Goal: Check status: Check status

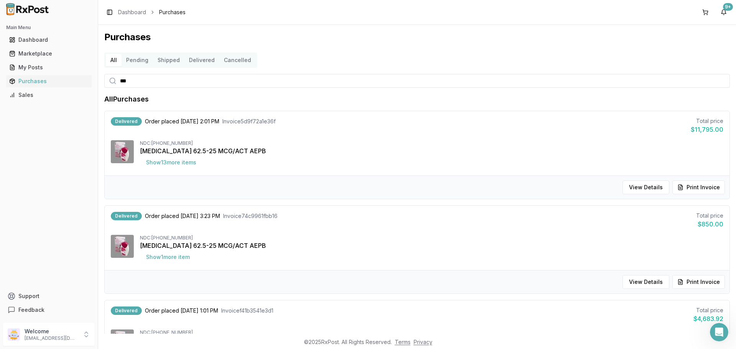
click at [146, 85] on input "***" at bounding box center [417, 81] width 626 height 14
type input "*"
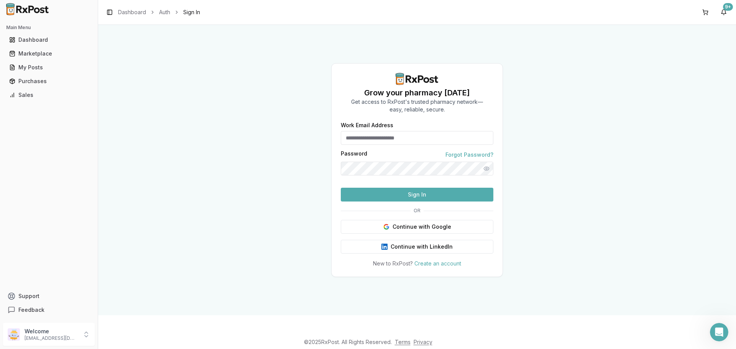
type input "**********"
click at [437, 202] on button "Sign In" at bounding box center [417, 195] width 153 height 14
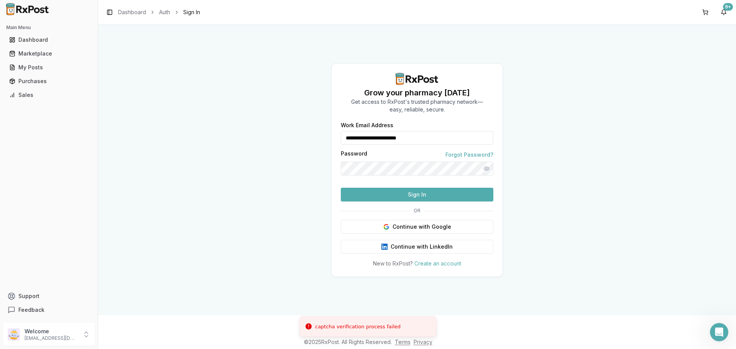
click at [434, 202] on button "Sign In" at bounding box center [417, 195] width 153 height 14
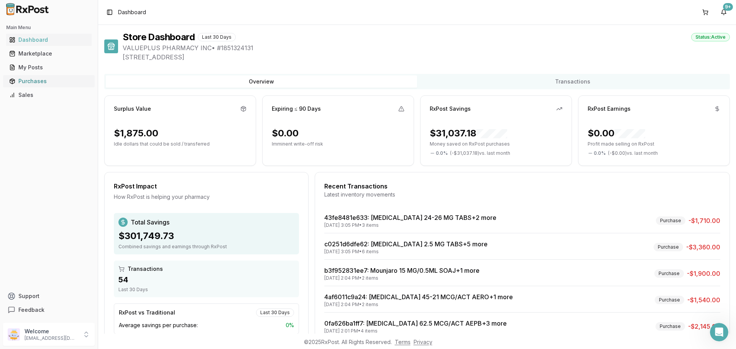
click at [38, 82] on div "Purchases" at bounding box center [48, 81] width 79 height 8
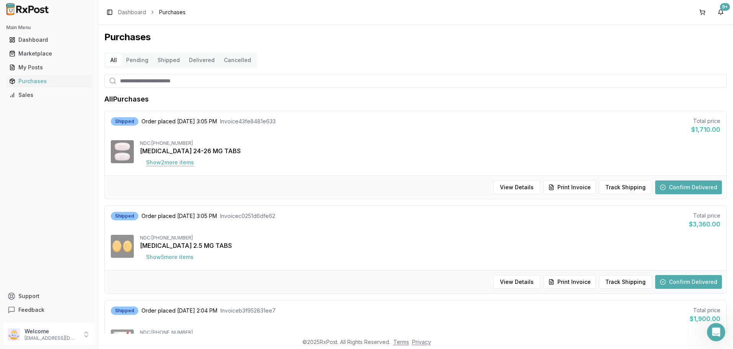
click at [185, 165] on button "Show 2 more item s" at bounding box center [170, 163] width 60 height 14
click at [134, 80] on input "search" at bounding box center [415, 81] width 623 height 14
type input "***"
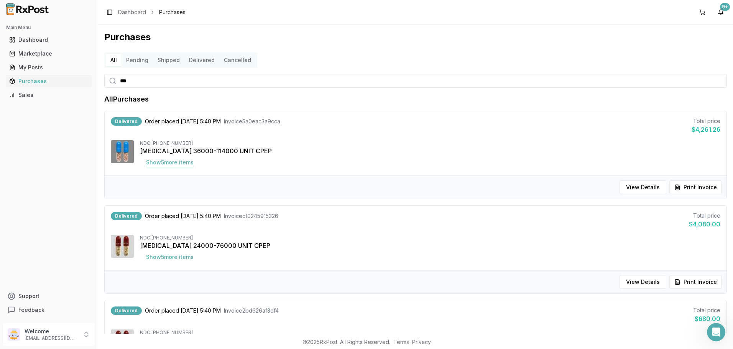
click at [184, 163] on button "Show 5 more item s" at bounding box center [170, 163] width 60 height 14
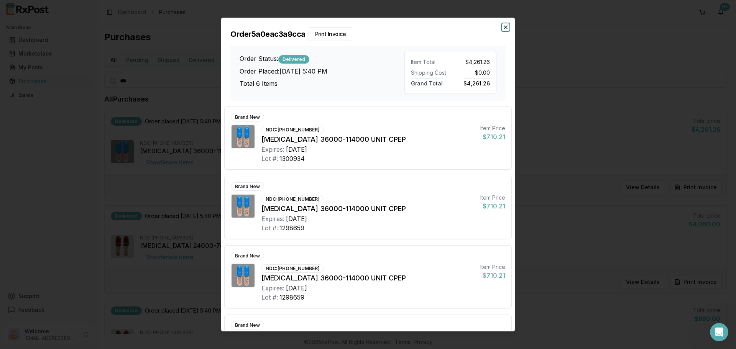
click at [509, 25] on icon "button" at bounding box center [506, 27] width 6 height 6
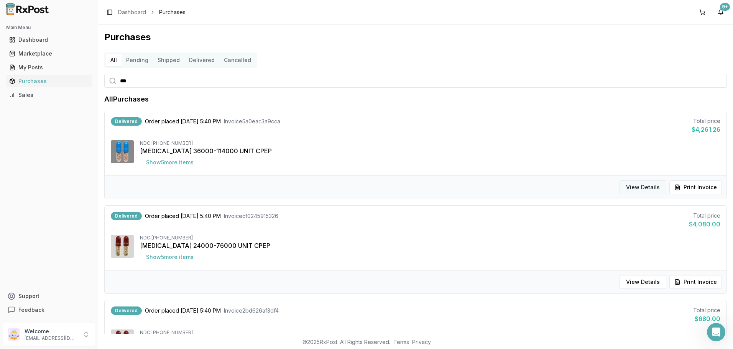
click at [649, 189] on button "View Details" at bounding box center [643, 188] width 47 height 14
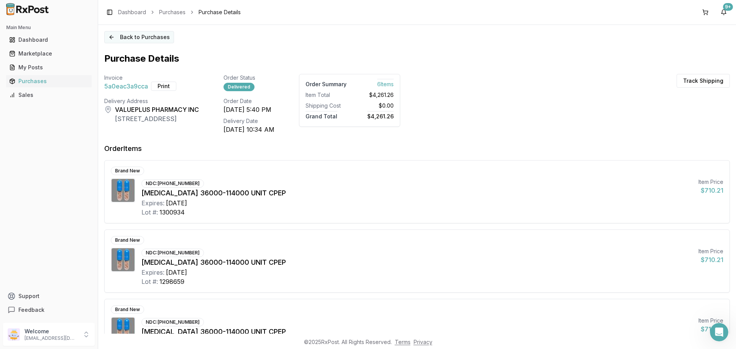
click at [123, 39] on button "Back to Purchases" at bounding box center [139, 37] width 70 height 12
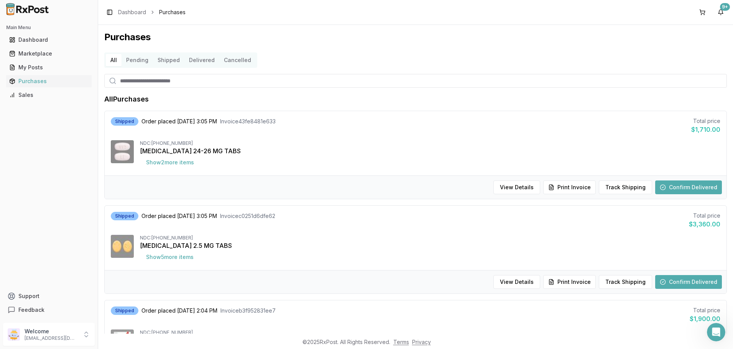
drag, startPoint x: 137, startPoint y: 85, endPoint x: 142, endPoint y: 85, distance: 4.6
click at [137, 85] on input "search" at bounding box center [415, 81] width 623 height 14
type input "*"
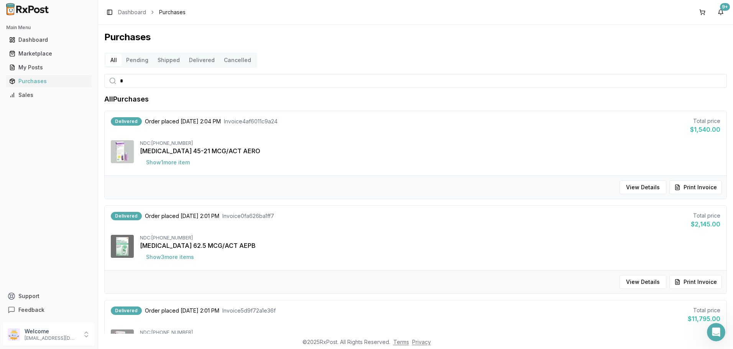
click at [133, 82] on input "*" at bounding box center [415, 81] width 623 height 14
type input "***"
click at [703, 184] on button "Print Invoice" at bounding box center [696, 188] width 53 height 14
click at [145, 82] on input "***" at bounding box center [415, 81] width 623 height 14
type input "*"
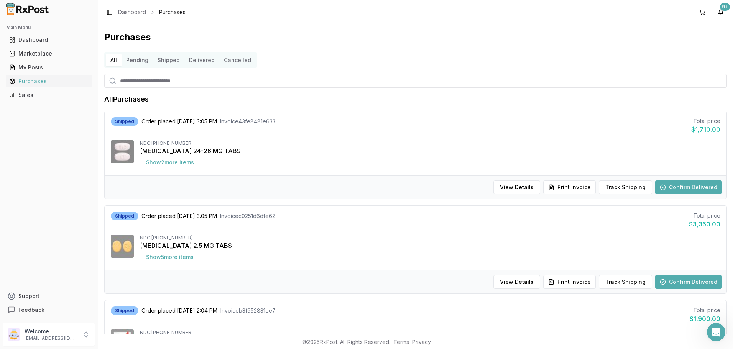
click at [163, 85] on input "search" at bounding box center [415, 81] width 623 height 14
type input "****"
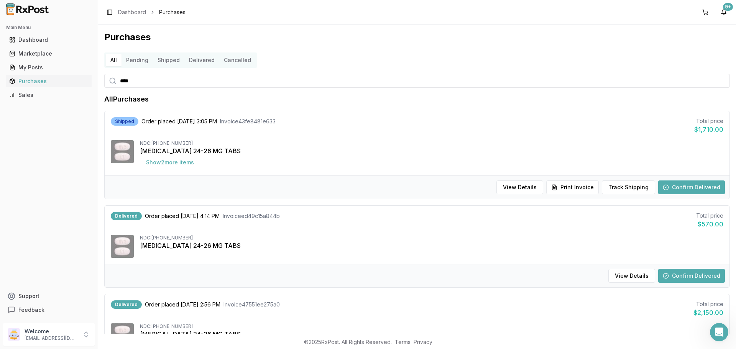
click at [195, 163] on button "Show 2 more item s" at bounding box center [170, 163] width 60 height 14
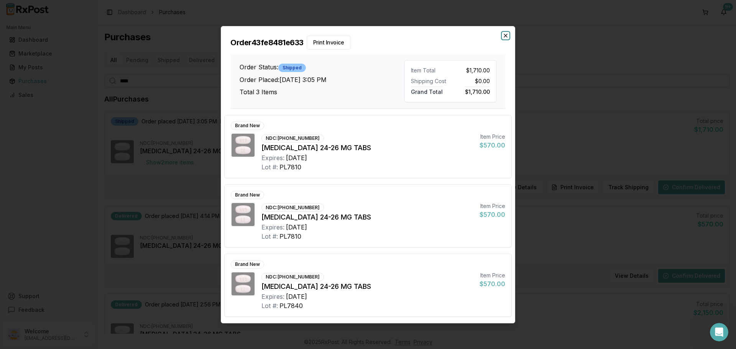
click at [508, 35] on icon "button" at bounding box center [506, 36] width 6 height 6
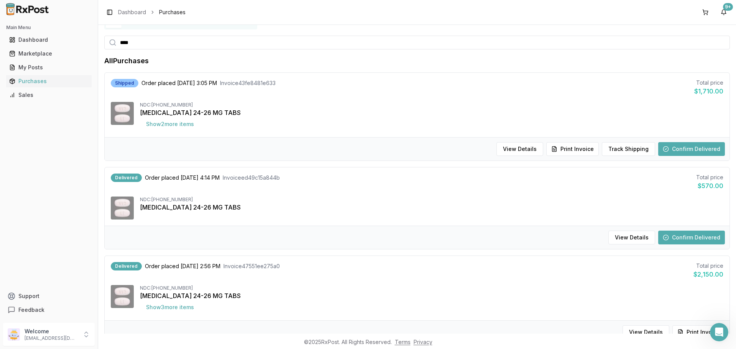
scroll to position [77, 0]
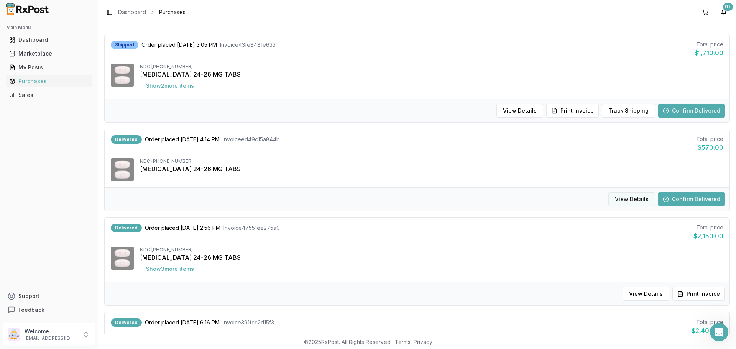
click at [641, 200] on button "View Details" at bounding box center [632, 200] width 47 height 14
click at [634, 197] on button "View Details" at bounding box center [632, 200] width 47 height 14
click at [622, 198] on button "View Details" at bounding box center [632, 200] width 47 height 14
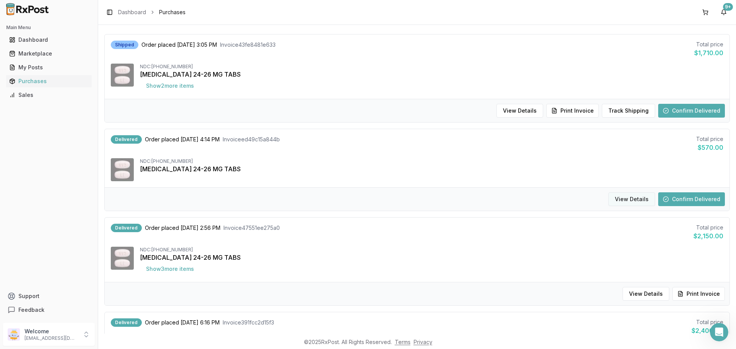
click at [622, 198] on button "View Details" at bounding box center [632, 200] width 47 height 14
click at [693, 194] on button "Confirm Delivered" at bounding box center [691, 200] width 67 height 14
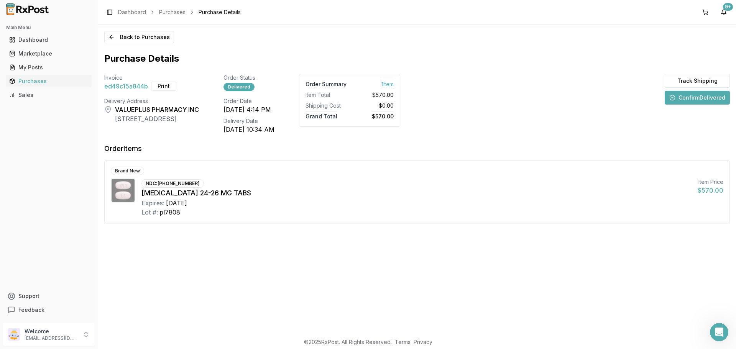
click at [694, 98] on button "Confirm Delivered" at bounding box center [697, 98] width 65 height 14
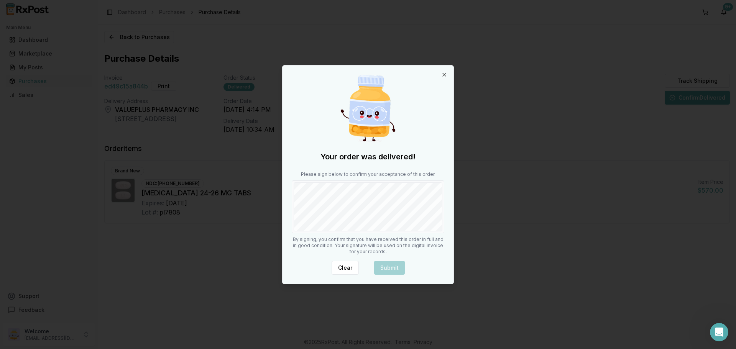
click at [306, 232] on div at bounding box center [368, 207] width 153 height 53
click at [392, 267] on button "Submit" at bounding box center [389, 268] width 31 height 14
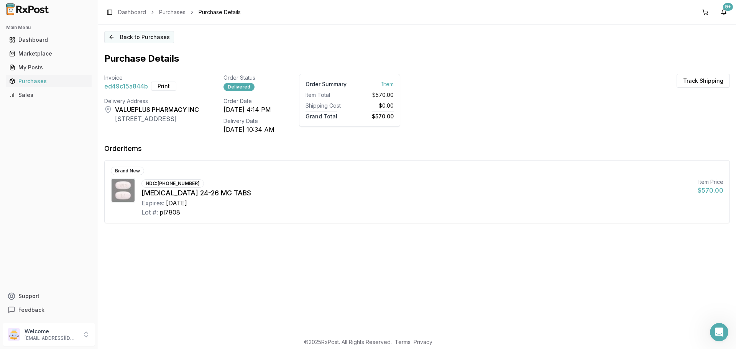
click at [133, 37] on button "Back to Purchases" at bounding box center [139, 37] width 70 height 12
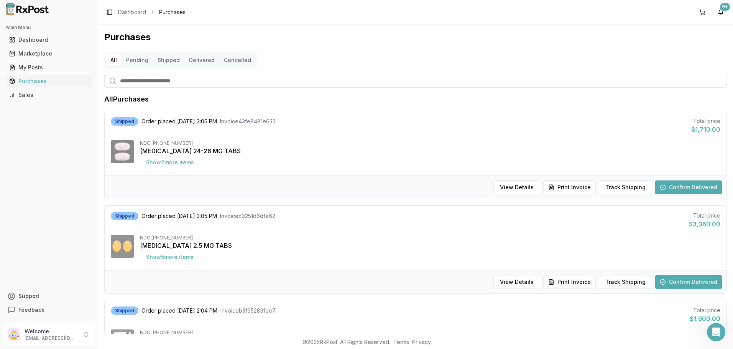
click at [133, 82] on input "search" at bounding box center [415, 81] width 623 height 14
type input "***"
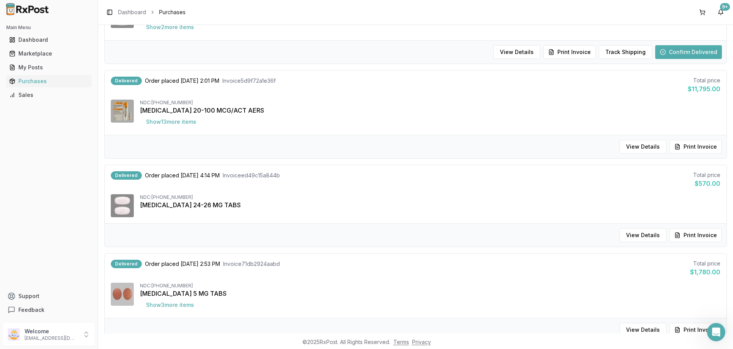
scroll to position [153, 0]
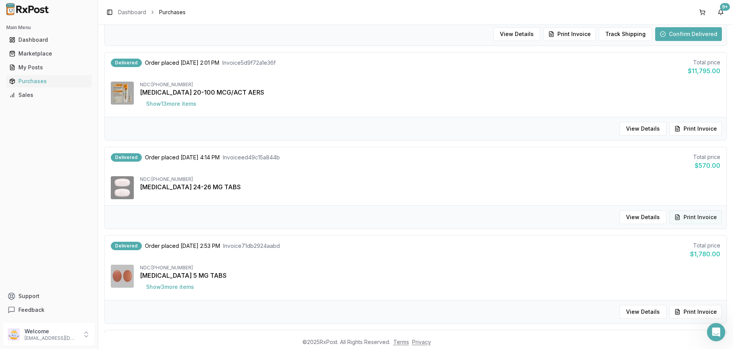
click at [688, 216] on button "Print Invoice" at bounding box center [696, 218] width 53 height 14
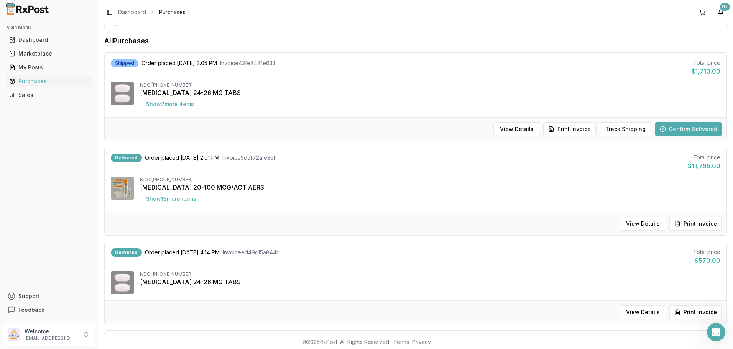
scroll to position [0, 0]
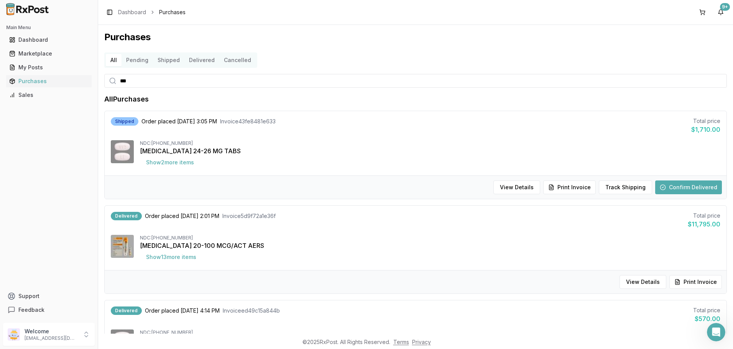
click at [140, 79] on input "***" at bounding box center [415, 81] width 623 height 14
type input "*"
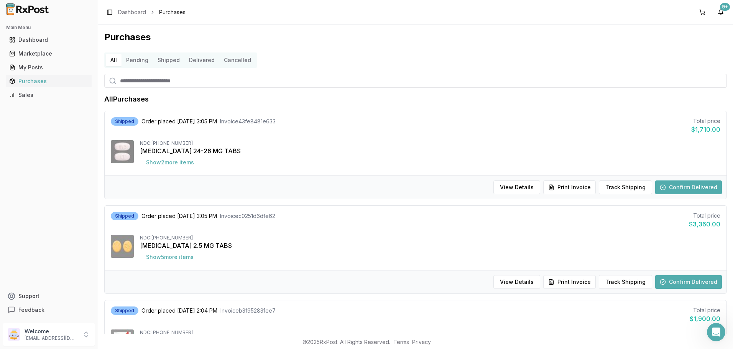
click at [135, 82] on input "search" at bounding box center [415, 81] width 623 height 14
type input "***"
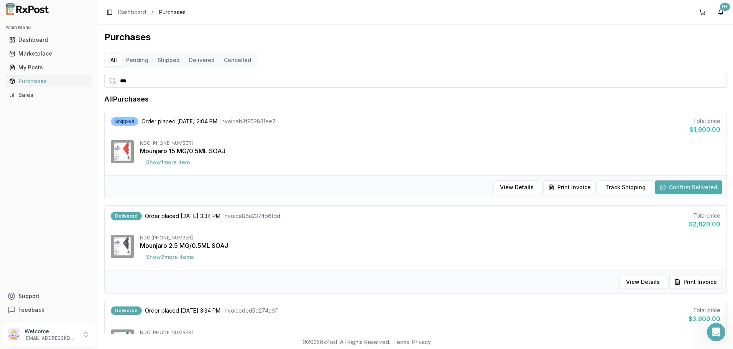
click at [184, 163] on button "Show 1 more item" at bounding box center [168, 163] width 56 height 14
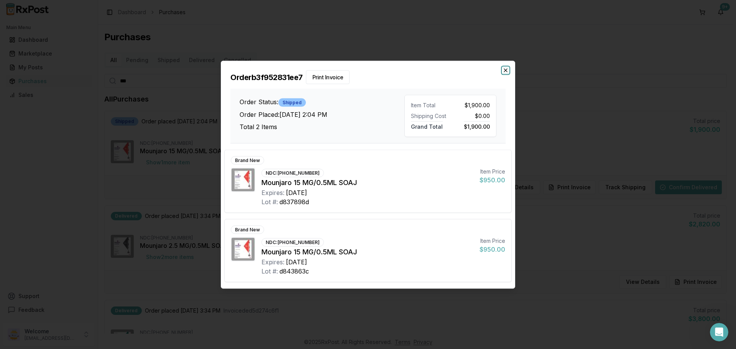
click at [506, 70] on icon "button" at bounding box center [506, 70] width 6 height 6
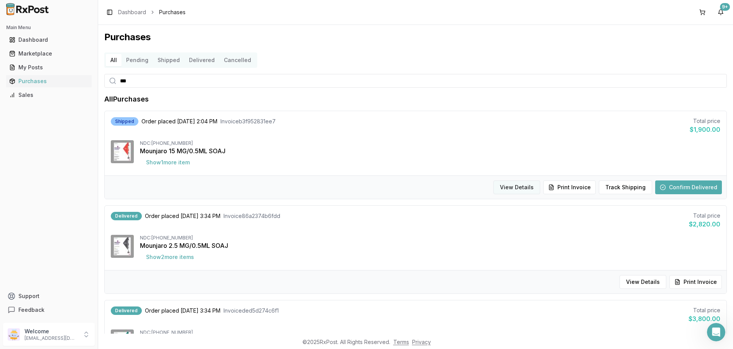
click at [523, 188] on button "View Details" at bounding box center [517, 188] width 47 height 14
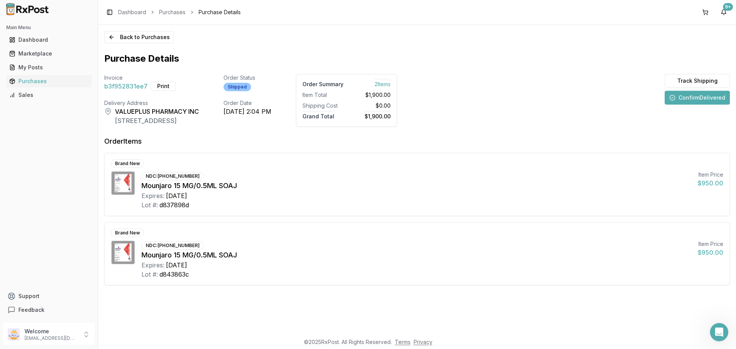
click at [704, 98] on button "Confirm Delivered" at bounding box center [697, 98] width 65 height 14
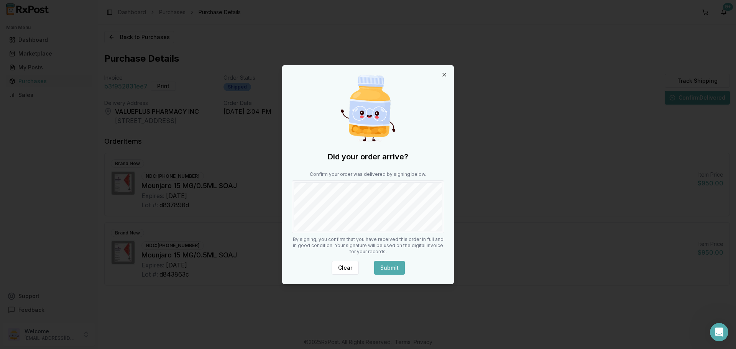
click at [397, 266] on button "Submit" at bounding box center [389, 268] width 31 height 14
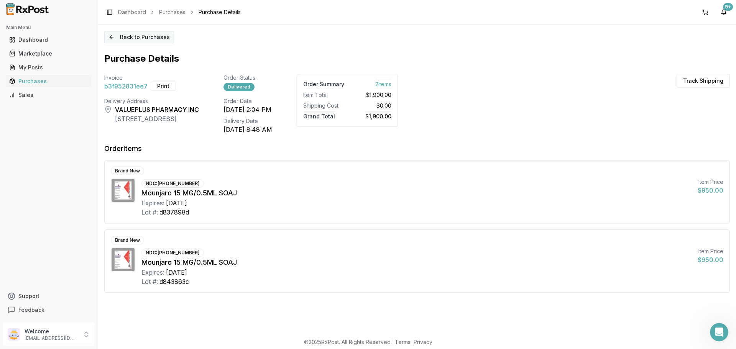
click at [130, 37] on button "Back to Purchases" at bounding box center [139, 37] width 70 height 12
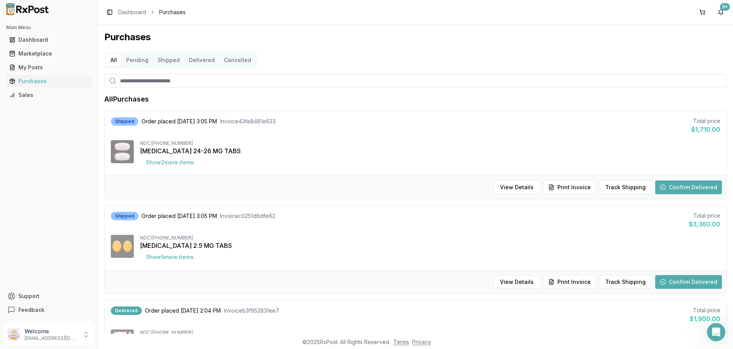
click at [136, 77] on input "search" at bounding box center [415, 81] width 623 height 14
type input "***"
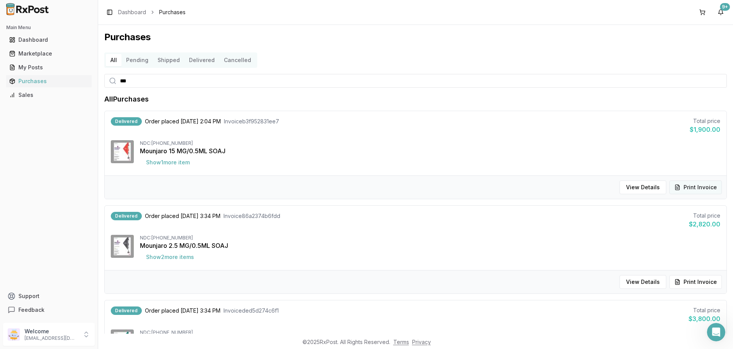
click at [685, 187] on button "Print Invoice" at bounding box center [696, 188] width 53 height 14
